Goal: Task Accomplishment & Management: Complete application form

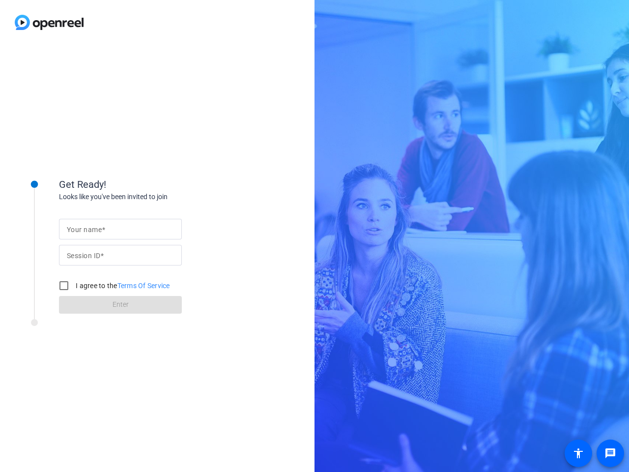
click at [120, 229] on input "Your name" at bounding box center [120, 229] width 107 height 12
click at [120, 255] on input "Session ID" at bounding box center [120, 255] width 107 height 12
click at [113, 286] on label "I agree to the Terms Of Service" at bounding box center [122, 286] width 96 height 10
click at [74, 286] on input "I agree to the Terms Of Service" at bounding box center [64, 286] width 20 height 20
click at [64, 286] on input "I agree to the Terms Of Service" at bounding box center [64, 286] width 20 height 20
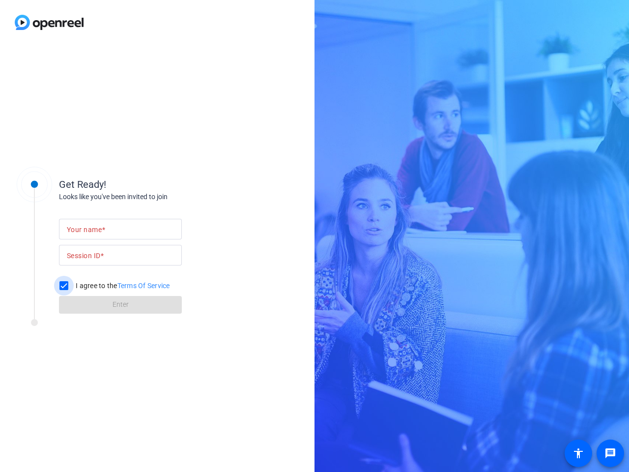
checkbox input "false"
click at [610, 453] on mat-icon "message" at bounding box center [611, 453] width 12 height 12
click at [579, 453] on mat-icon "accessibility" at bounding box center [579, 453] width 12 height 12
